Goal: Task Accomplishment & Management: Manage account settings

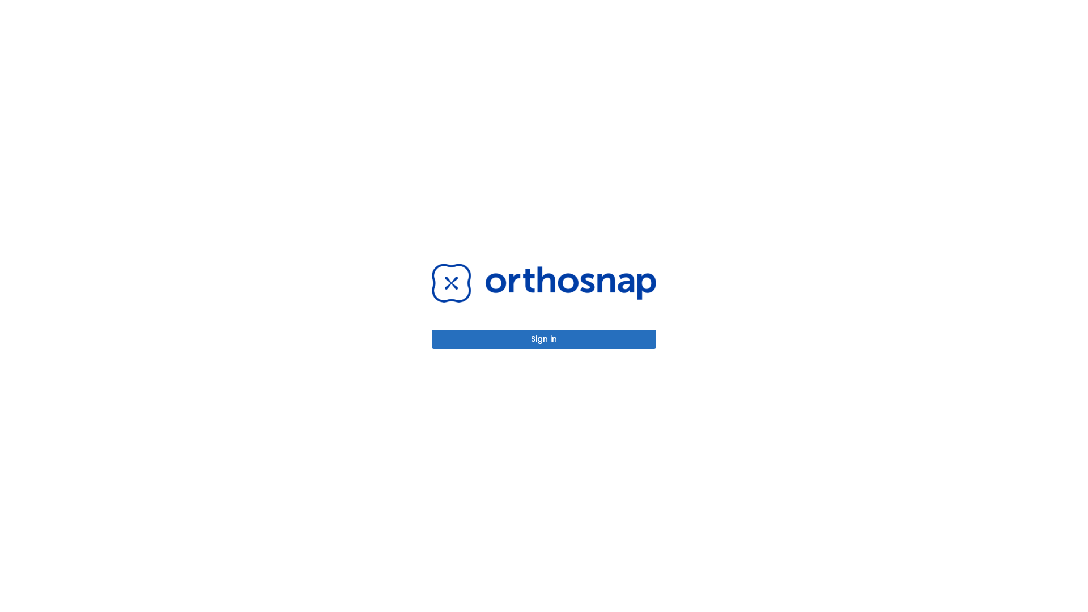
click at [544, 339] on button "Sign in" at bounding box center [544, 339] width 224 height 19
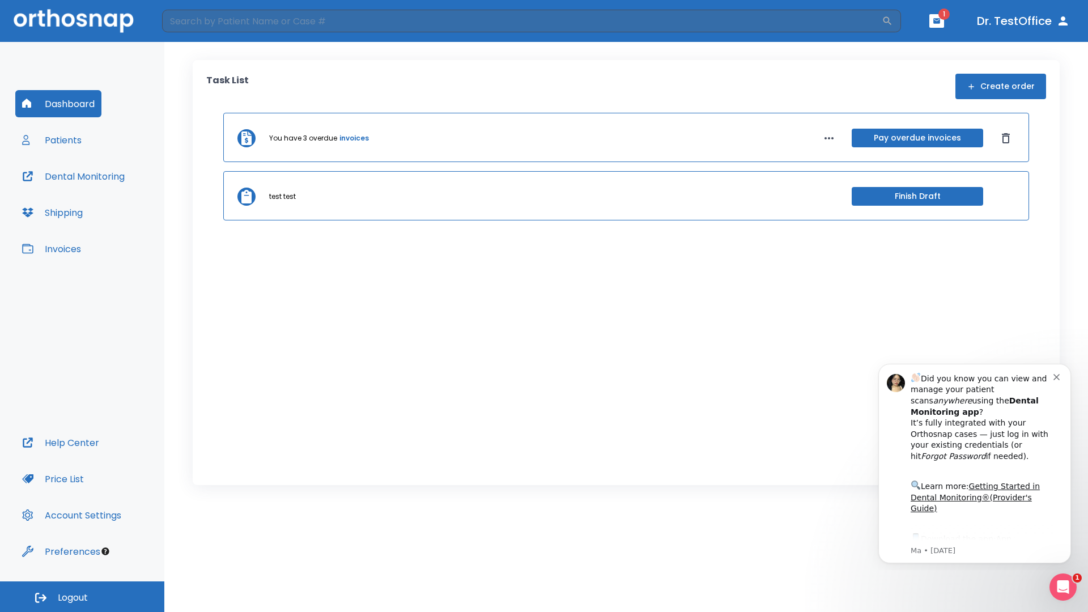
click at [82, 597] on span "Logout" at bounding box center [73, 598] width 30 height 12
